Goal: Task Accomplishment & Management: Manage account settings

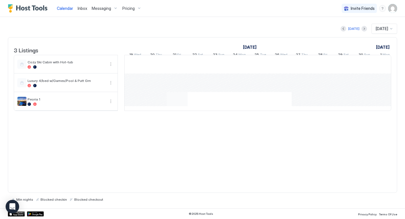
click at [177, 105] on div "[PERSON_NAME] [PERSON_NAME] [PERSON_NAME] [PERSON_NAME]" at bounding box center [93, 82] width 1103 height 55
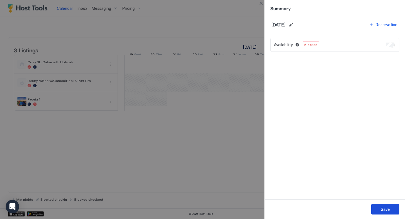
click at [380, 206] on button "Save" at bounding box center [385, 209] width 28 height 10
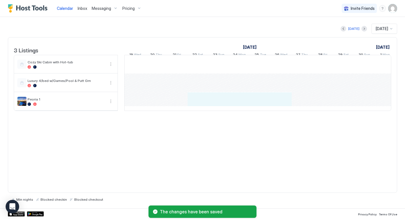
drag, startPoint x: 202, startPoint y: 108, endPoint x: 275, endPoint y: 109, distance: 73.7
click at [275, 109] on div "[PERSON_NAME] [PERSON_NAME] [PERSON_NAME] [PERSON_NAME]" at bounding box center [93, 82] width 1103 height 55
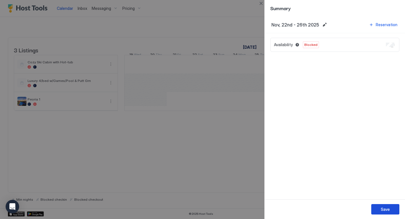
click at [383, 208] on div "Save" at bounding box center [385, 209] width 9 height 6
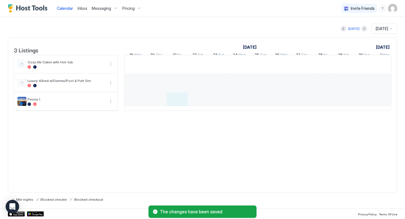
click at [177, 107] on div "[PERSON_NAME] [PERSON_NAME] [PERSON_NAME] [PERSON_NAME]" at bounding box center [93, 82] width 1103 height 55
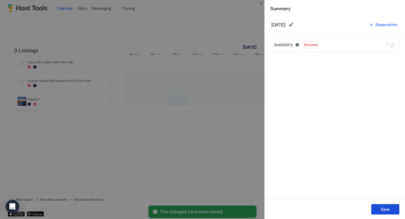
click at [377, 210] on button "Save" at bounding box center [385, 209] width 28 height 10
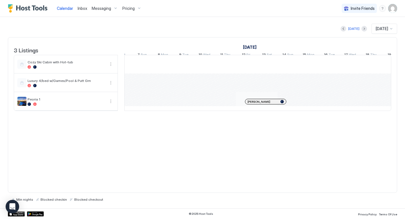
click at [249, 104] on div at bounding box center [248, 101] width 4 height 4
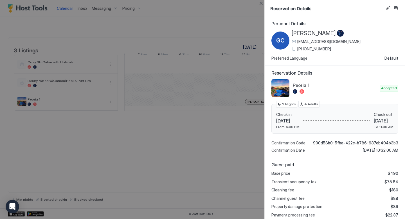
click at [252, 14] on div at bounding box center [202, 109] width 405 height 219
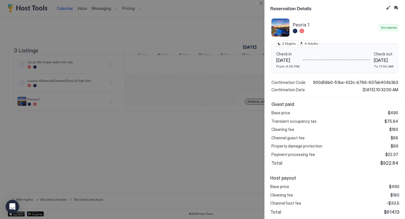
click at [160, 163] on div at bounding box center [202, 109] width 405 height 219
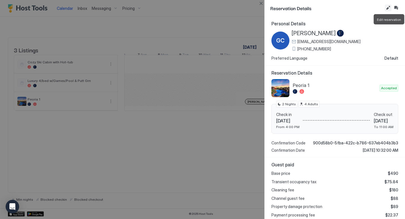
click at [390, 8] on button "Edit reservation" at bounding box center [388, 7] width 7 height 7
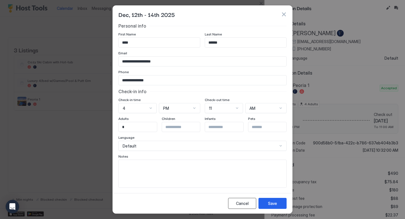
click at [244, 206] on div "Cancel" at bounding box center [242, 203] width 13 height 6
